Goal: Check status: Check status

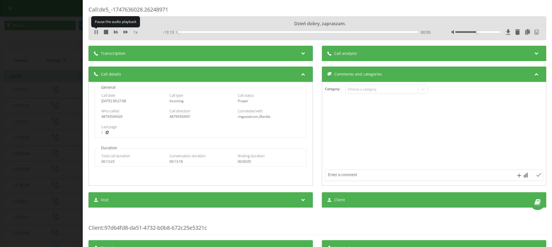
click at [96, 32] on icon at bounding box center [96, 32] width 4 height 4
click at [300, 51] on icon at bounding box center [303, 52] width 7 height 5
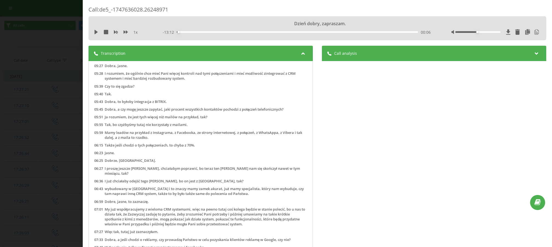
scroll to position [493, 0]
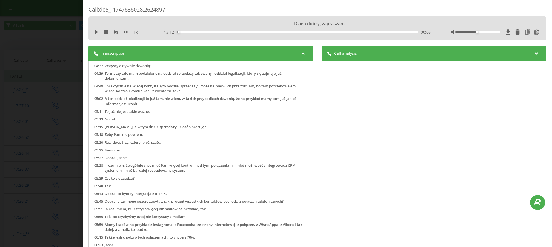
click at [135, 32] on span "1 x" at bounding box center [135, 32] width 4 height 5
click at [125, 32] on icon at bounding box center [126, 31] width 4 height 3
click at [114, 32] on icon at bounding box center [116, 32] width 4 height 3
